Goal: Navigation & Orientation: Find specific page/section

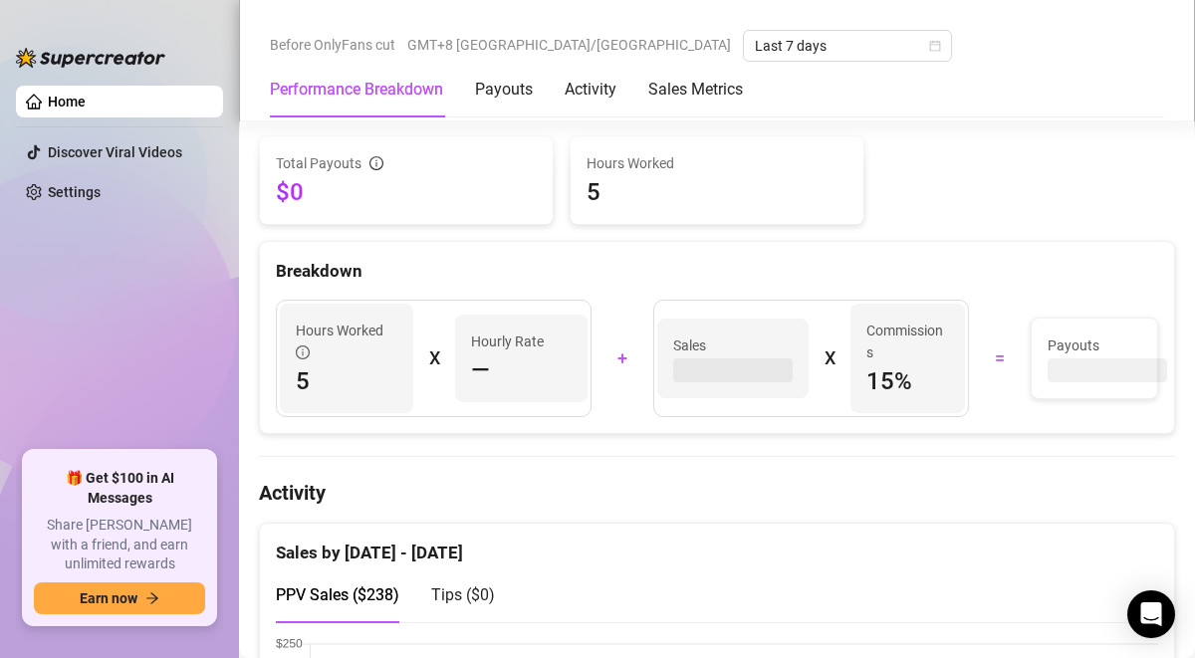
scroll to position [645, 0]
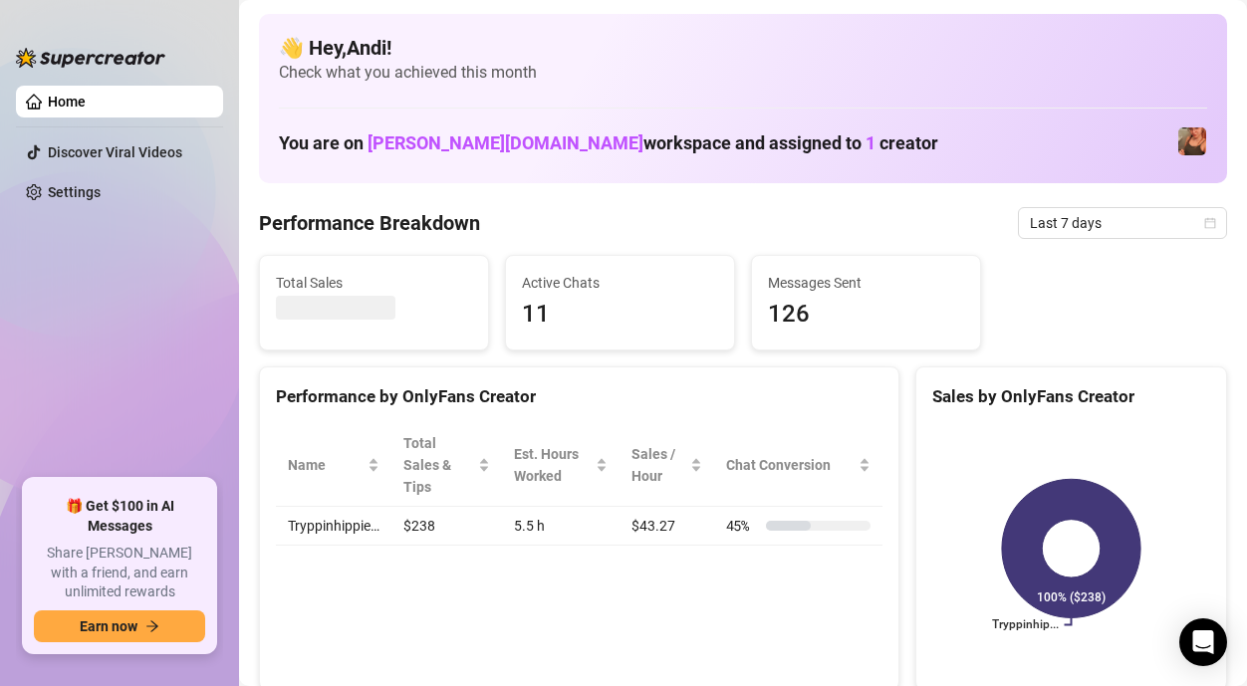
scroll to position [76, 0]
